Goal: Task Accomplishment & Management: Manage account settings

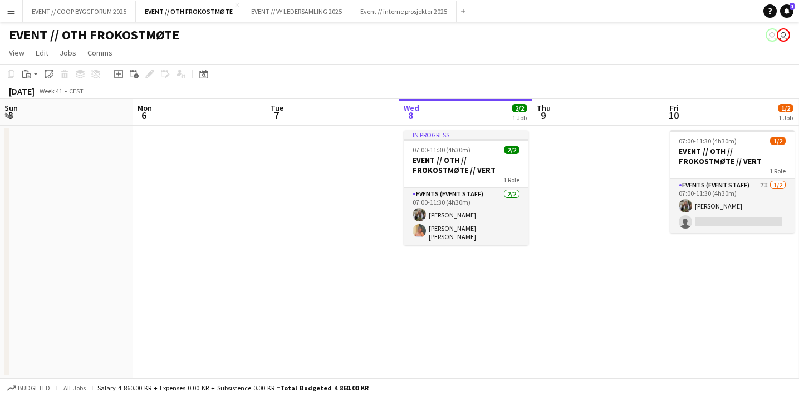
click at [670, 167] on div "1 Role" at bounding box center [732, 170] width 125 height 9
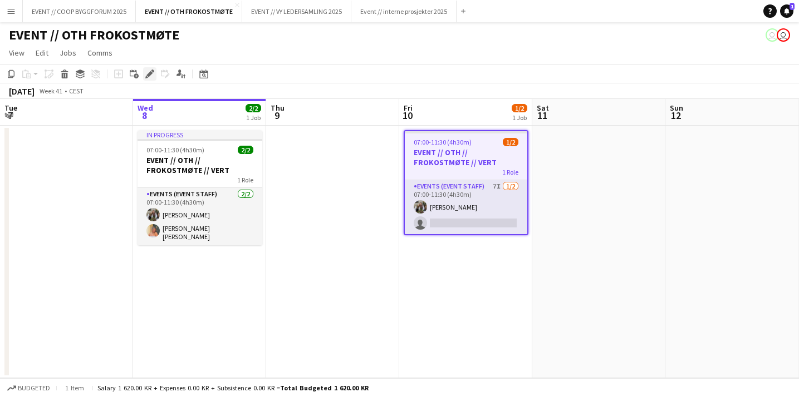
click at [143, 75] on div "Edit" at bounding box center [149, 73] width 13 height 13
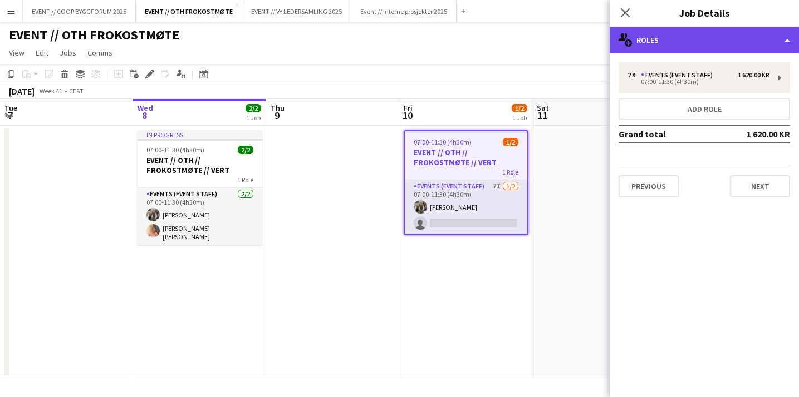
click at [692, 38] on div "multiple-users-add Roles" at bounding box center [704, 40] width 189 height 27
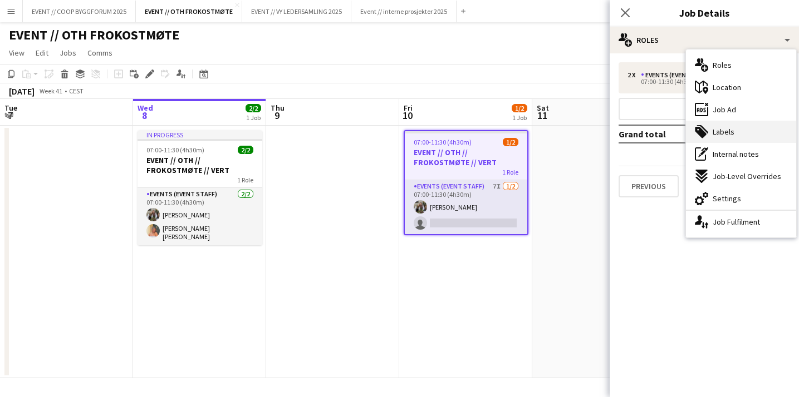
click at [728, 132] on span "Labels" at bounding box center [723, 132] width 22 height 10
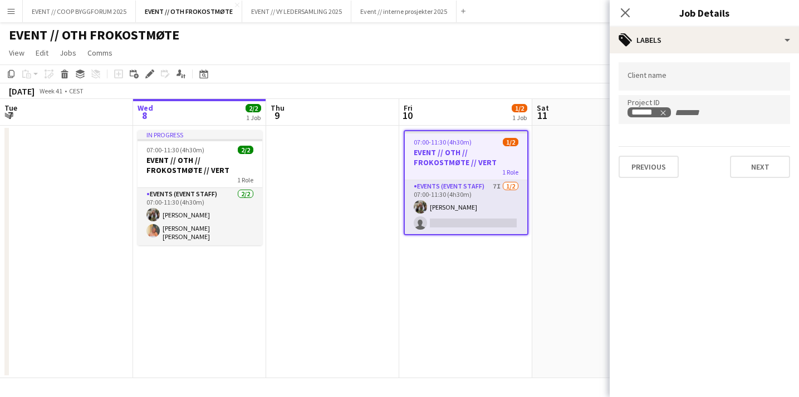
click at [674, 111] on input "+ Label" at bounding box center [697, 113] width 47 height 10
paste input "******"
type input "******"
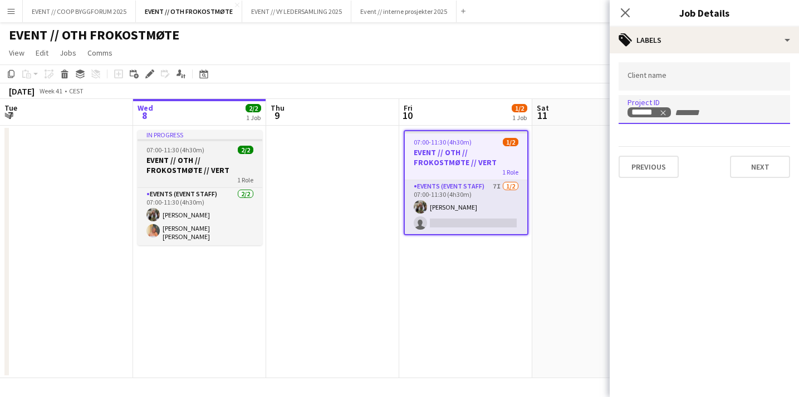
click at [201, 149] on span "07:00-11:30 (4h30m)" at bounding box center [175, 150] width 58 height 8
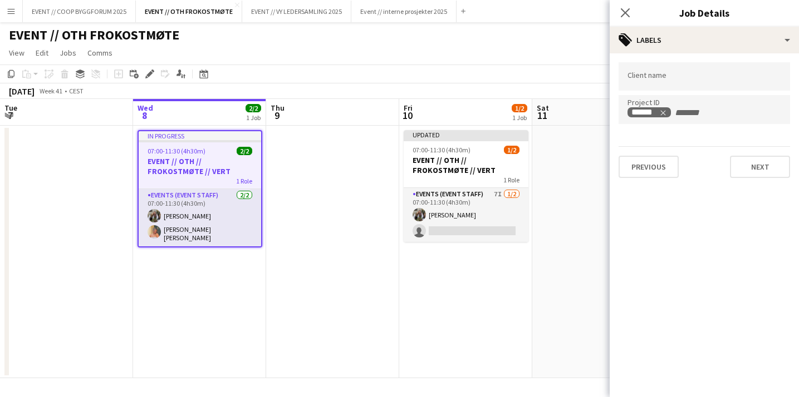
click at [710, 111] on input "+ Label" at bounding box center [697, 113] width 47 height 10
click at [567, 214] on app-date-cell at bounding box center [598, 252] width 133 height 253
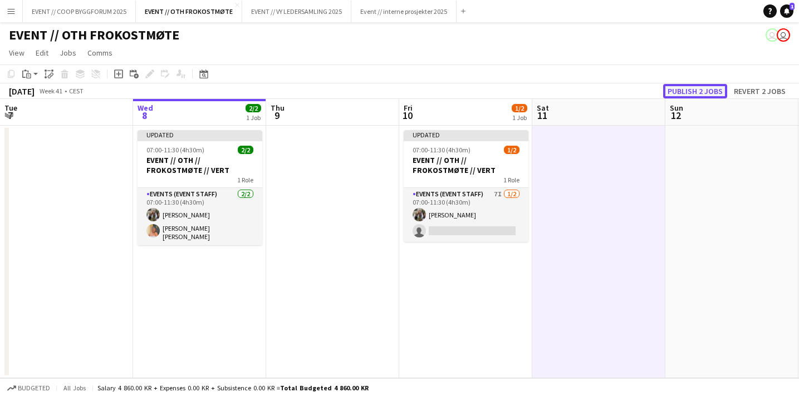
click at [682, 94] on button "Publish 2 jobs" at bounding box center [695, 91] width 64 height 14
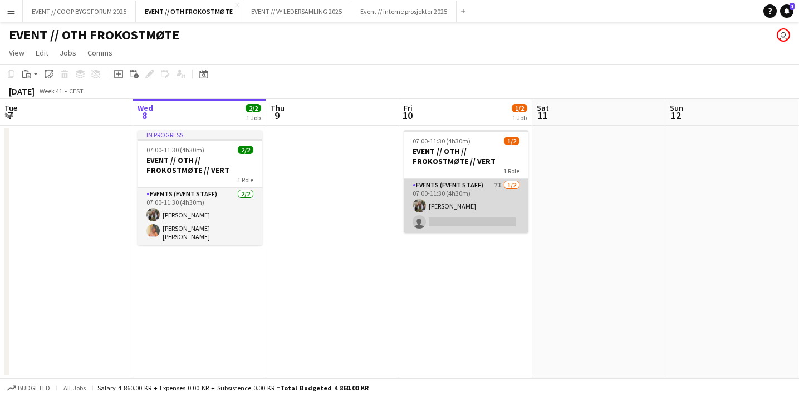
click at [483, 211] on app-card-role "Events (Event Staff) 7I [DATE] 07:00-11:30 (4h30m) [PERSON_NAME] single-neutral…" at bounding box center [466, 206] width 125 height 54
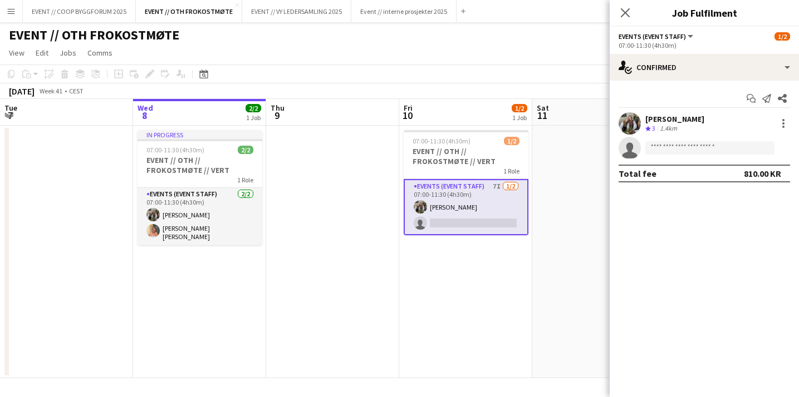
click at [633, 121] on app-user-avatar at bounding box center [629, 123] width 22 height 22
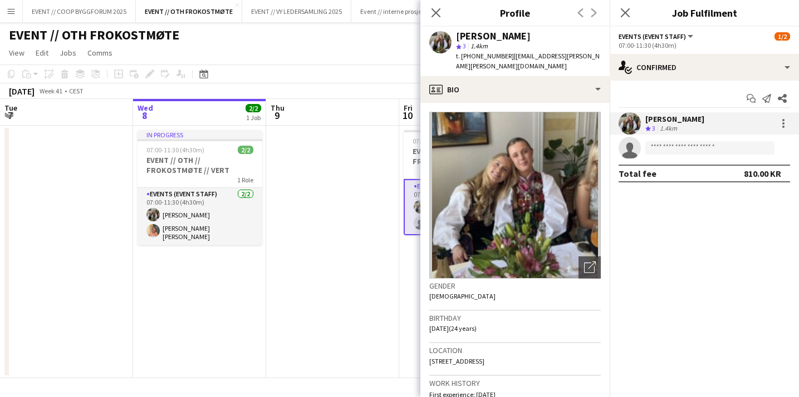
drag, startPoint x: 590, startPoint y: 56, endPoint x: 502, endPoint y: 53, distance: 88.0
click at [502, 53] on div "[PERSON_NAME] star 3 1.4km t. [PHONE_NUMBER] | [EMAIL_ADDRESS][PERSON_NAME][PER…" at bounding box center [514, 52] width 189 height 50
copy span "[EMAIL_ADDRESS][PERSON_NAME][PERSON_NAME][DOMAIN_NAME]"
